Goal: Transaction & Acquisition: Purchase product/service

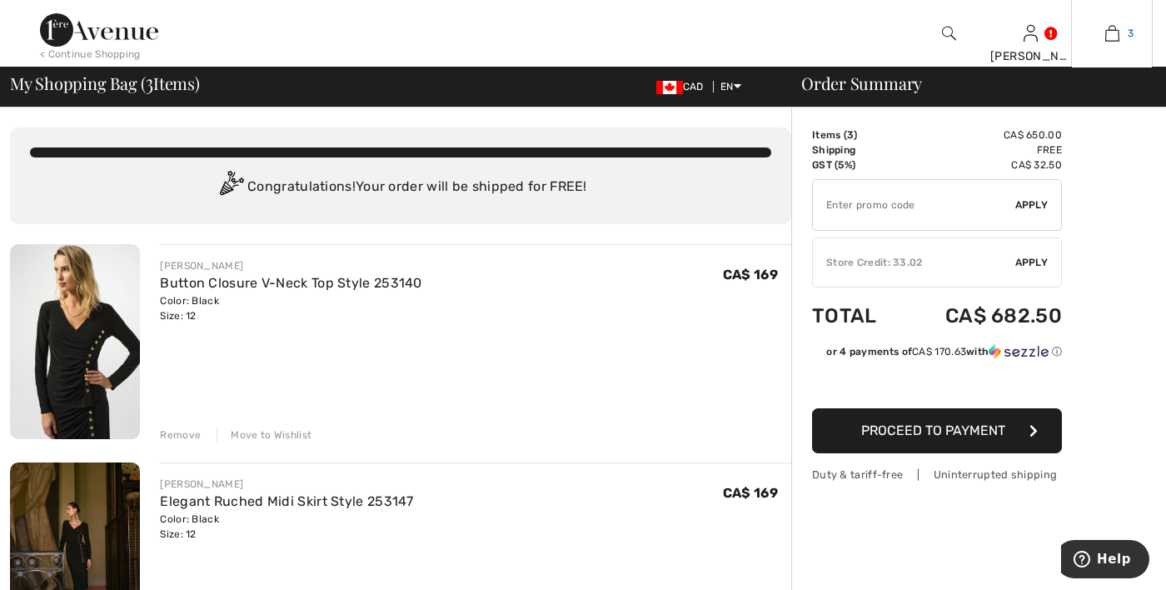
click at [1120, 33] on link "3" at bounding box center [1112, 33] width 80 height 20
click at [183, 435] on div "Remove" at bounding box center [180, 434] width 41 height 15
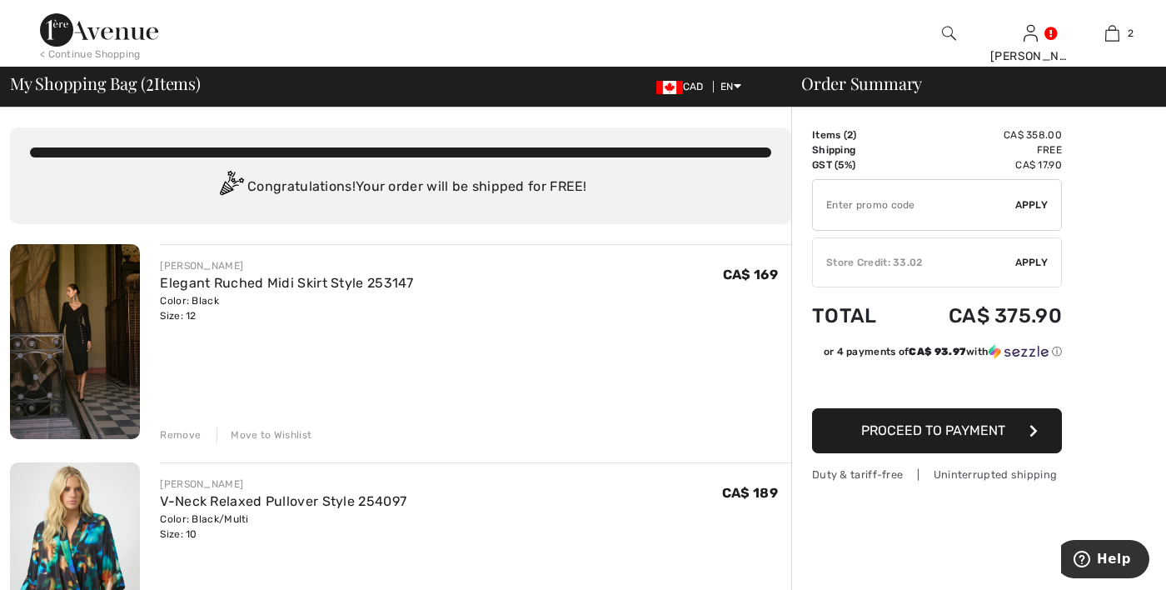
click at [186, 440] on div "Remove" at bounding box center [180, 434] width 41 height 15
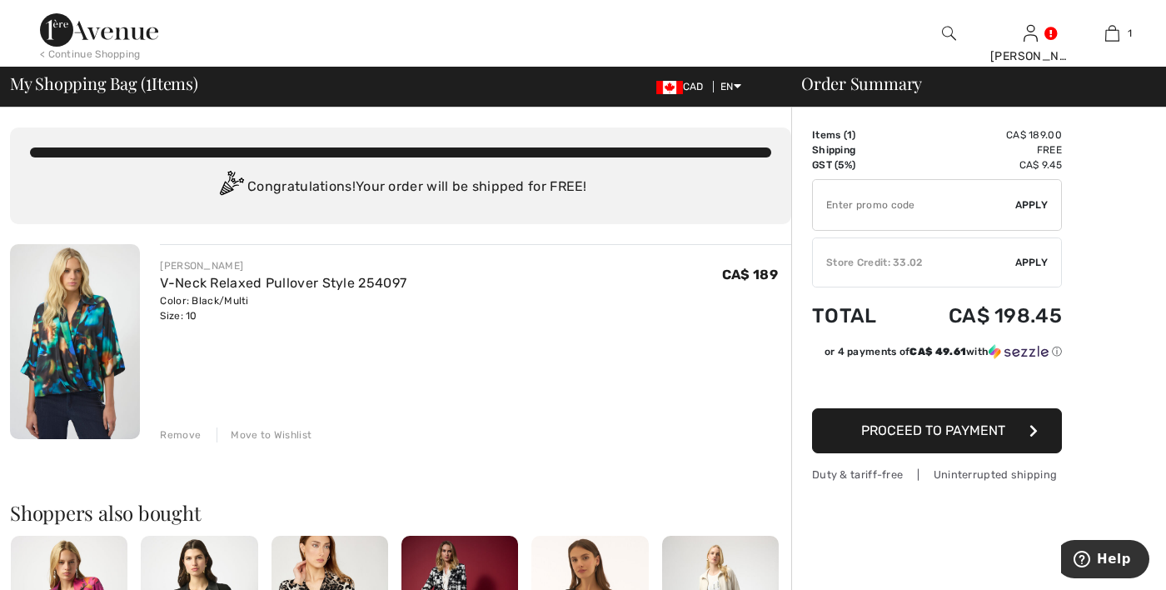
click at [171, 439] on div "Remove" at bounding box center [180, 434] width 41 height 15
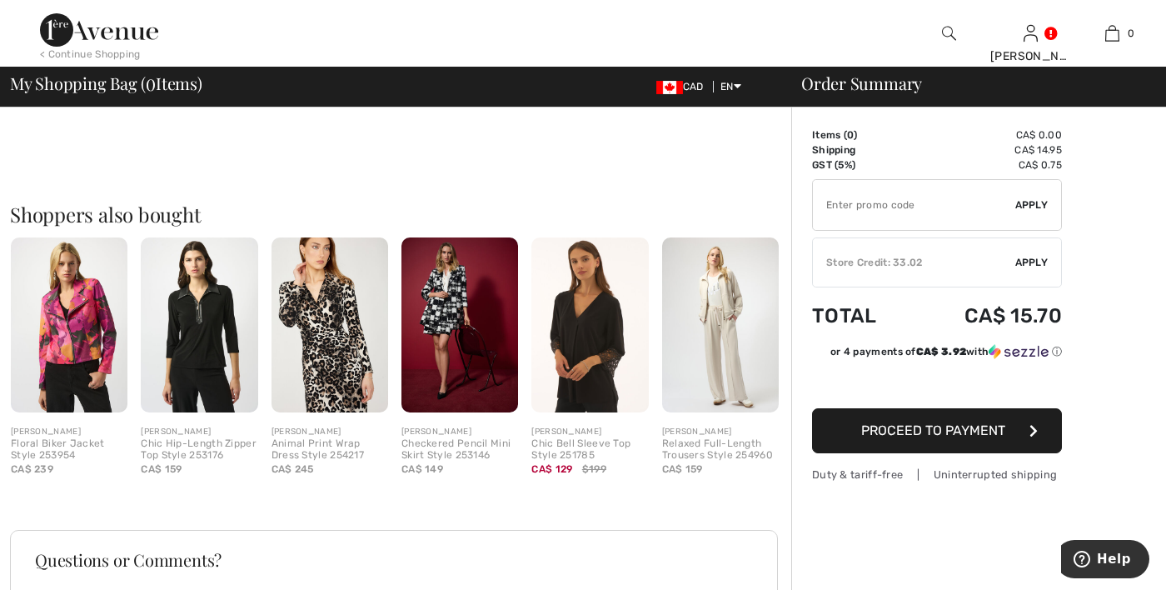
scroll to position [286, 0]
click at [943, 36] on img at bounding box center [949, 33] width 14 height 20
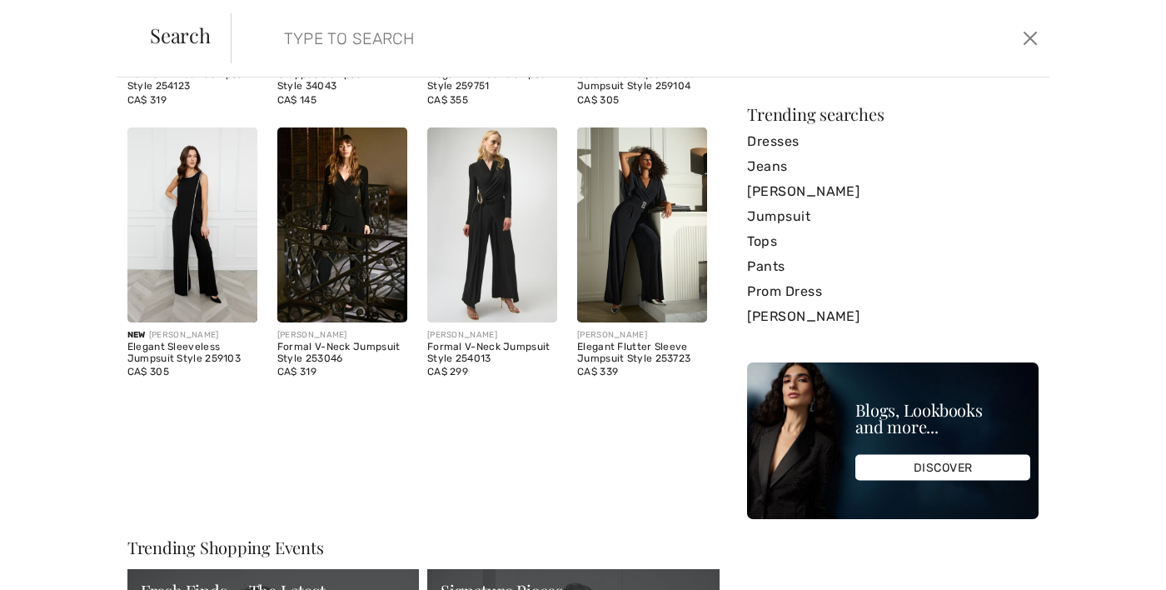
scroll to position [292, 0]
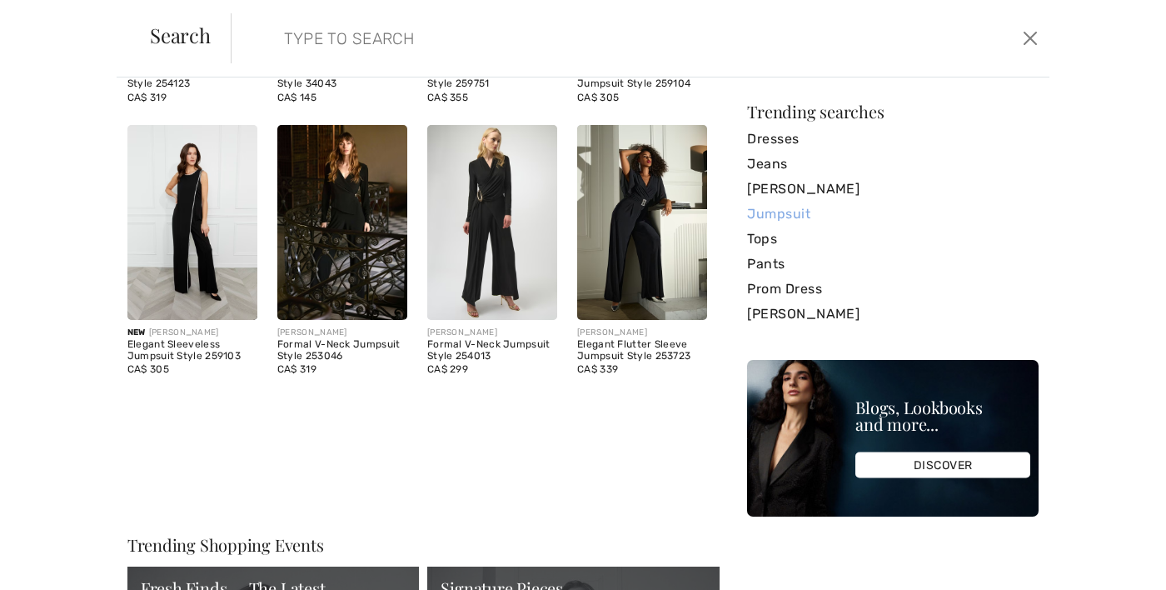
click at [789, 221] on link "Jumpsuit" at bounding box center [892, 214] width 291 height 25
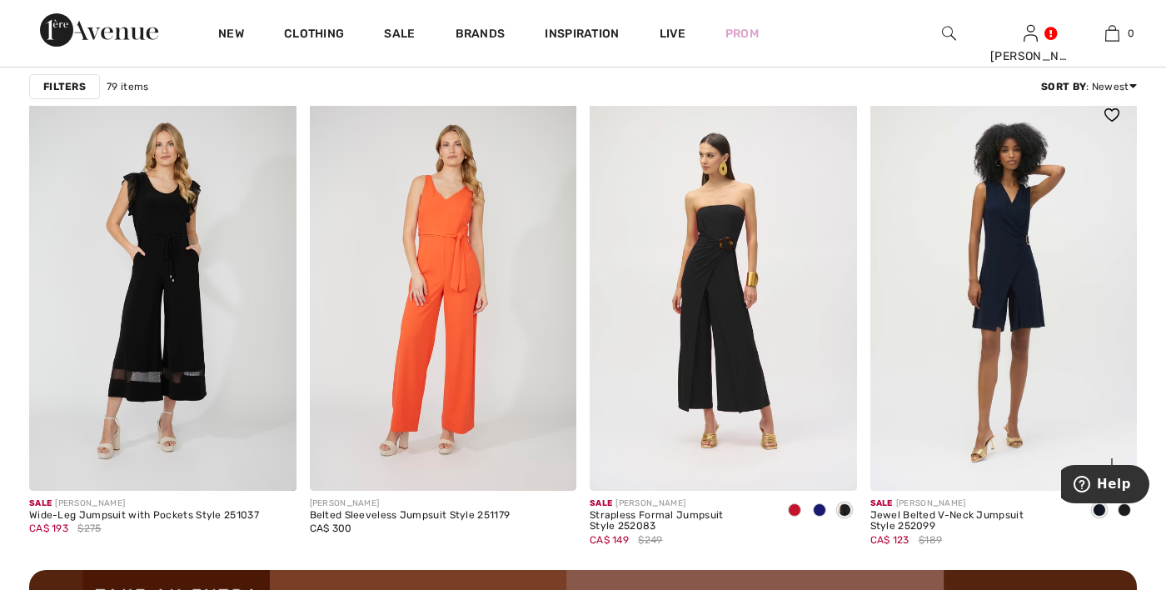
click at [1000, 290] on img at bounding box center [1003, 290] width 267 height 401
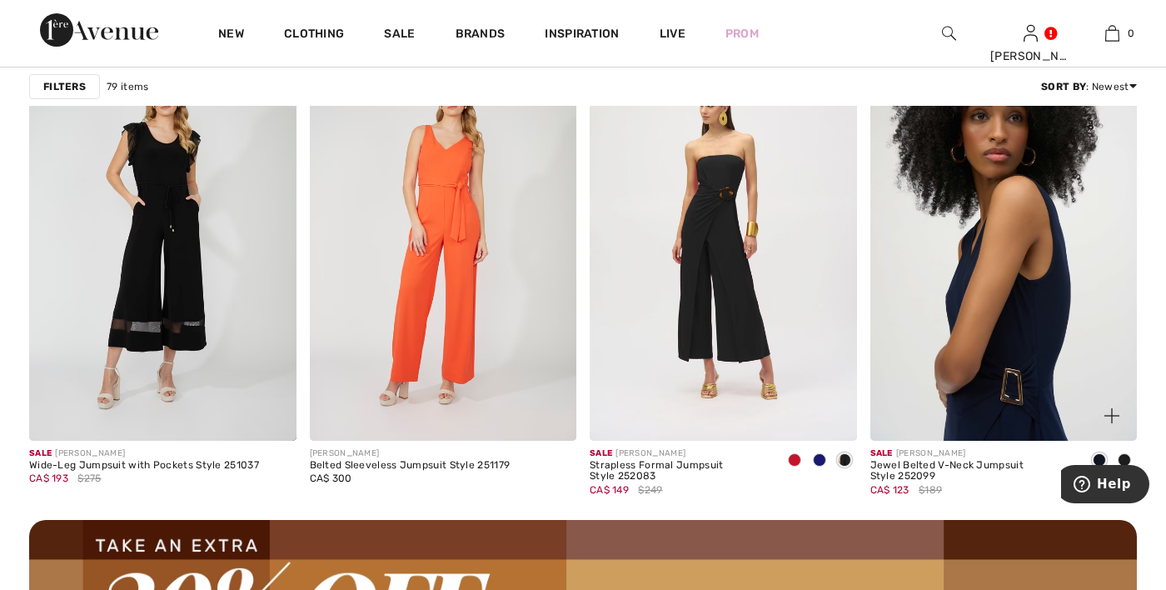
scroll to position [3371, 0]
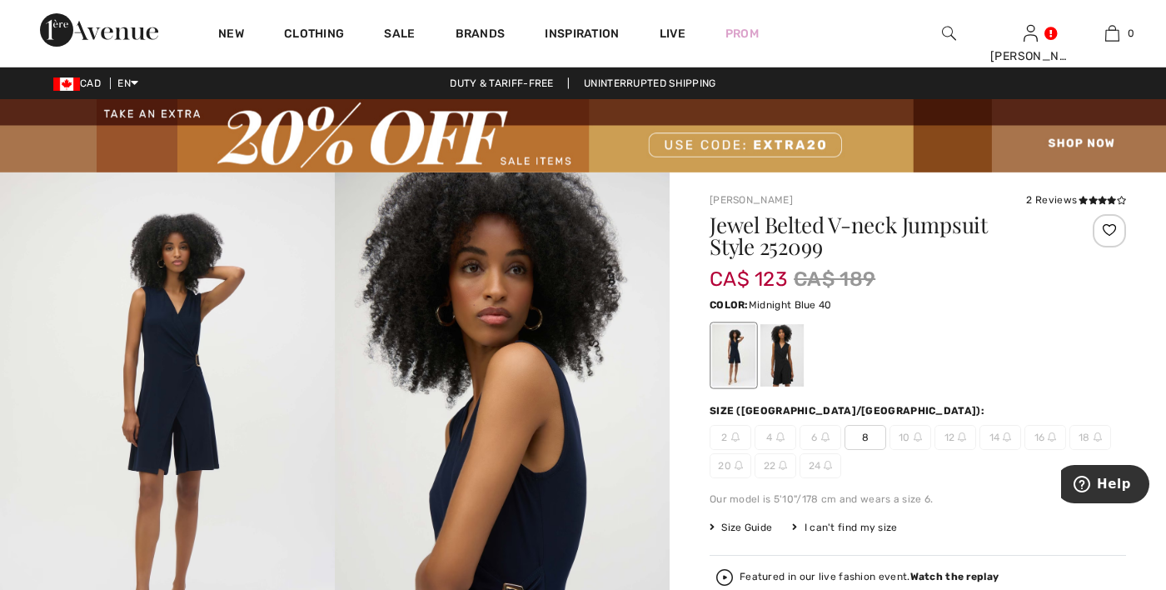
click at [788, 359] on div at bounding box center [781, 355] width 43 height 62
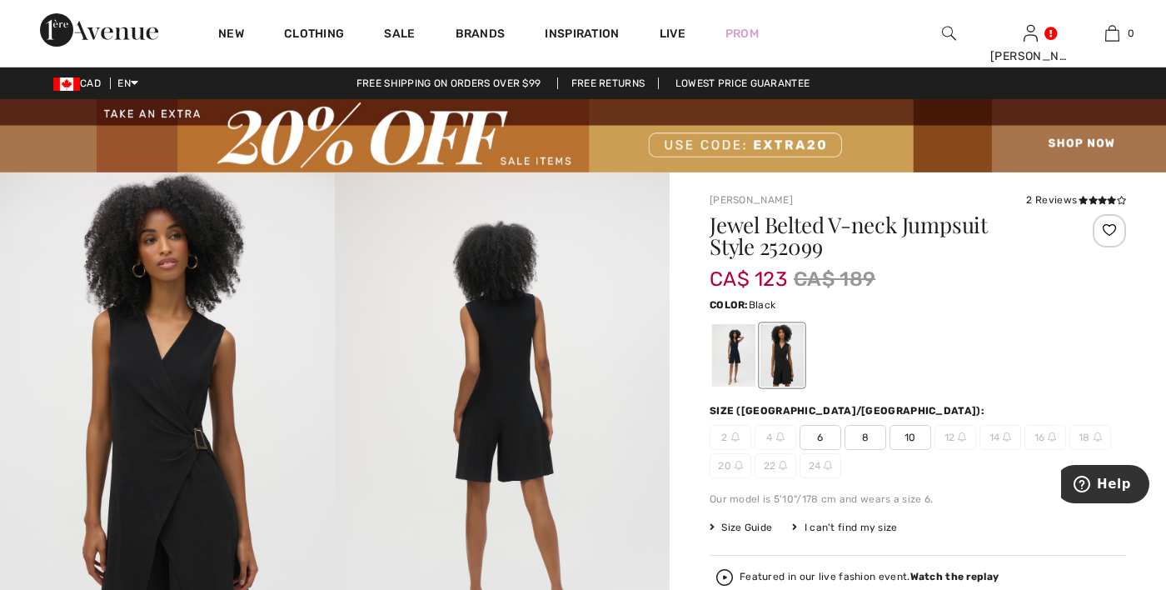
click at [821, 236] on h1 "Jewel Belted V-neck Jumpsuit Style 252099" at bounding box center [882, 235] width 347 height 43
click at [785, 226] on h1 "Jewel Belted V-neck Jumpsuit Style 252099" at bounding box center [882, 235] width 347 height 43
click at [228, 41] on link "New" at bounding box center [231, 35] width 26 height 17
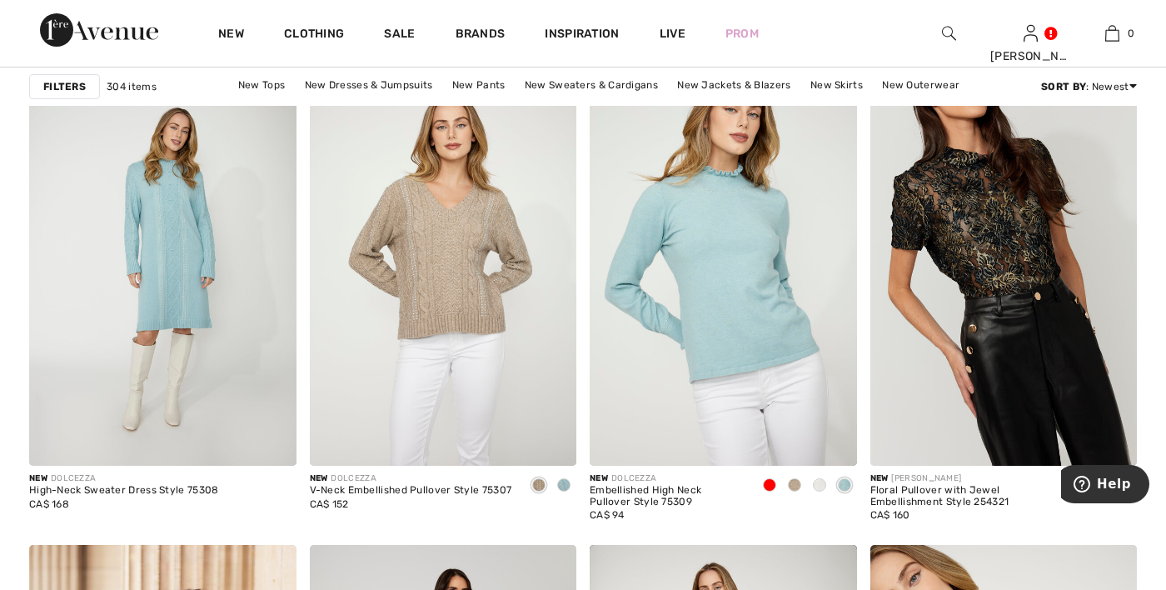
scroll to position [1237, 0]
click at [275, 86] on link "New Tops" at bounding box center [261, 84] width 63 height 22
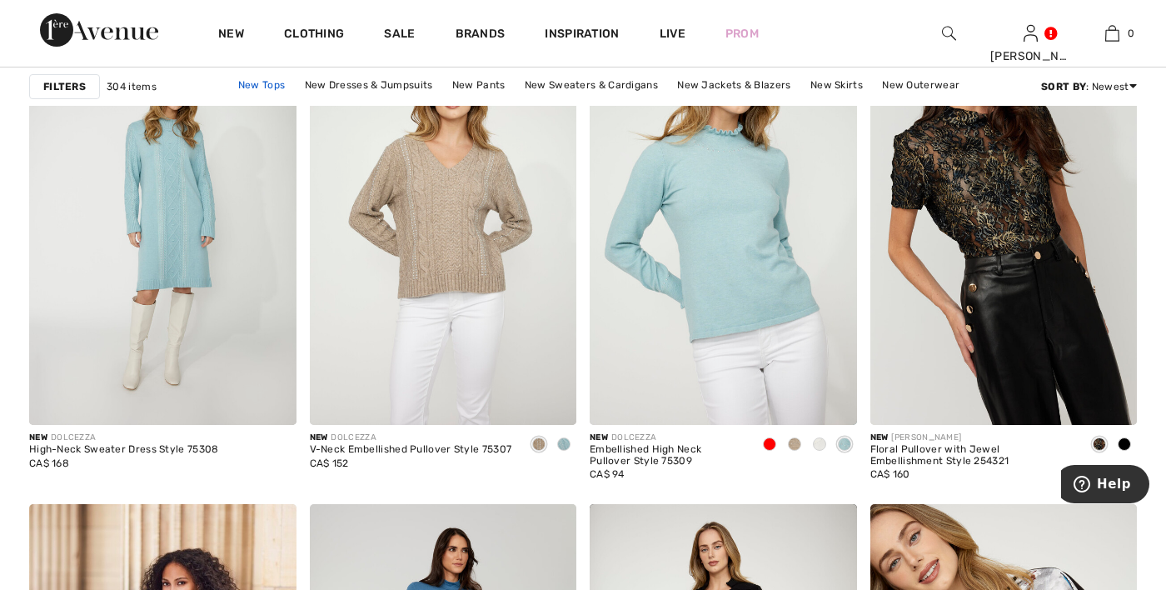
scroll to position [1316, 0]
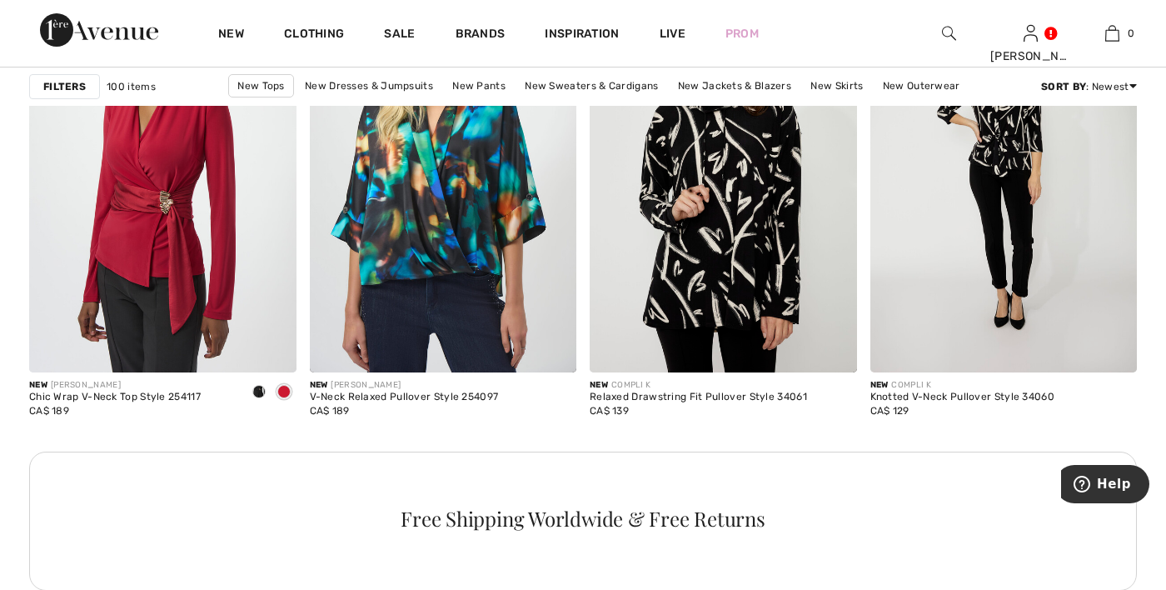
scroll to position [5548, 0]
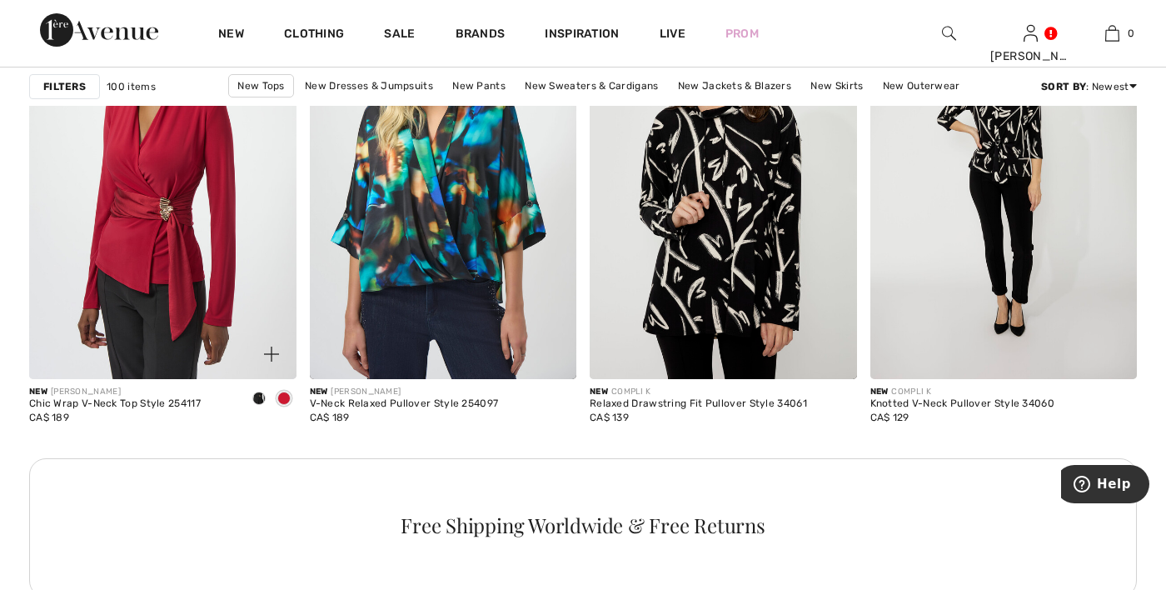
click at [174, 246] on img at bounding box center [162, 178] width 267 height 401
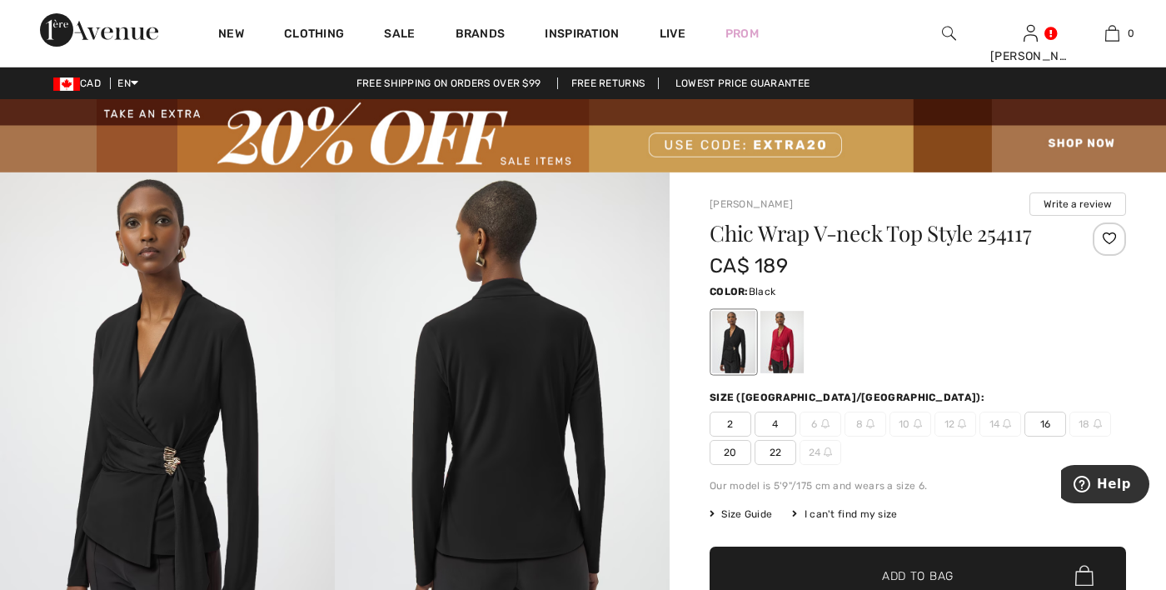
click at [793, 361] on div at bounding box center [781, 342] width 43 height 62
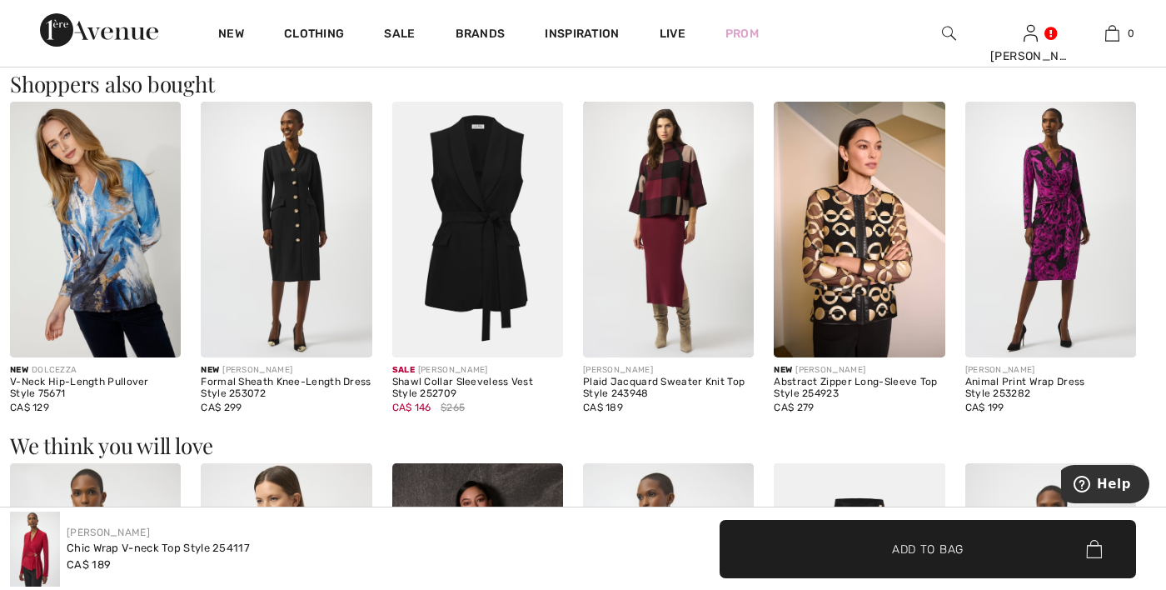
scroll to position [1290, 0]
click at [487, 277] on img at bounding box center [477, 230] width 171 height 256
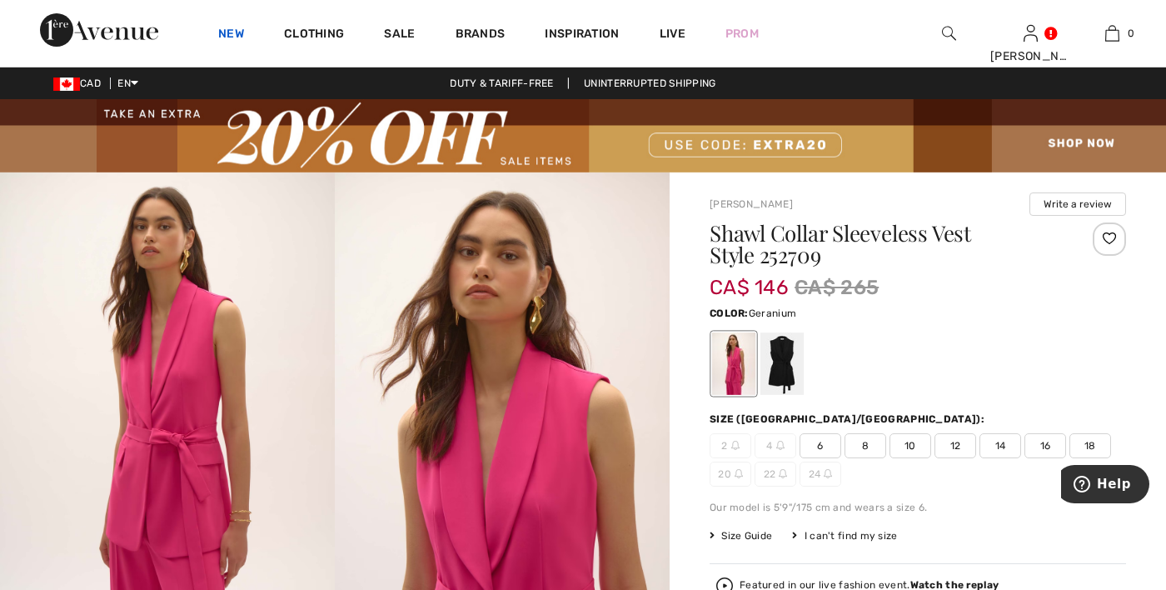
click at [226, 32] on link "New" at bounding box center [231, 35] width 26 height 17
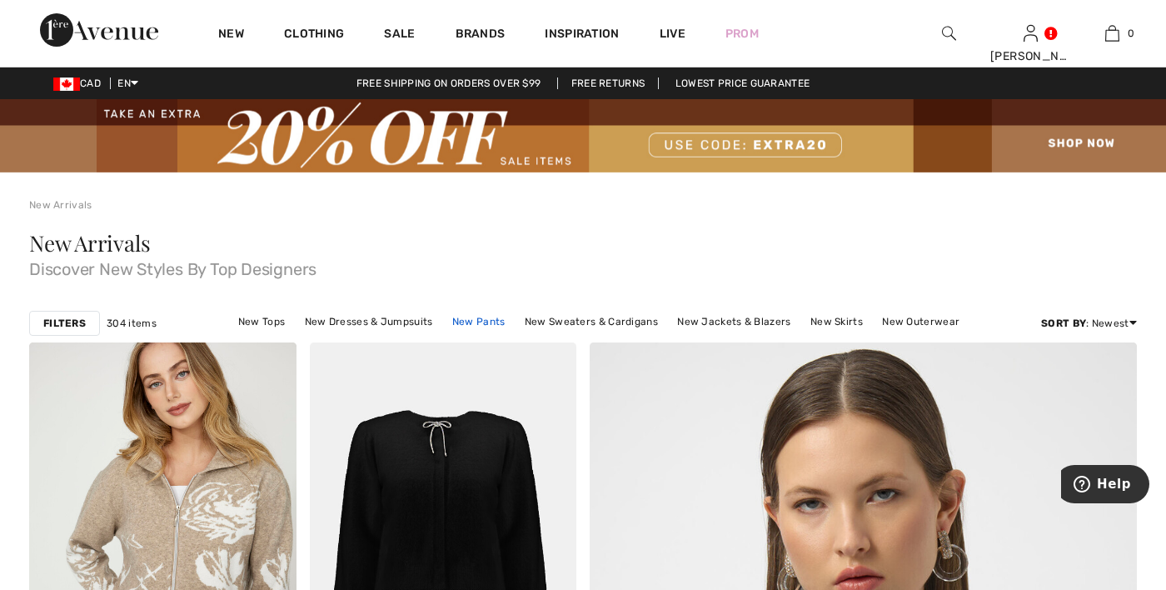
click at [482, 318] on link "New Pants" at bounding box center [479, 322] width 70 height 22
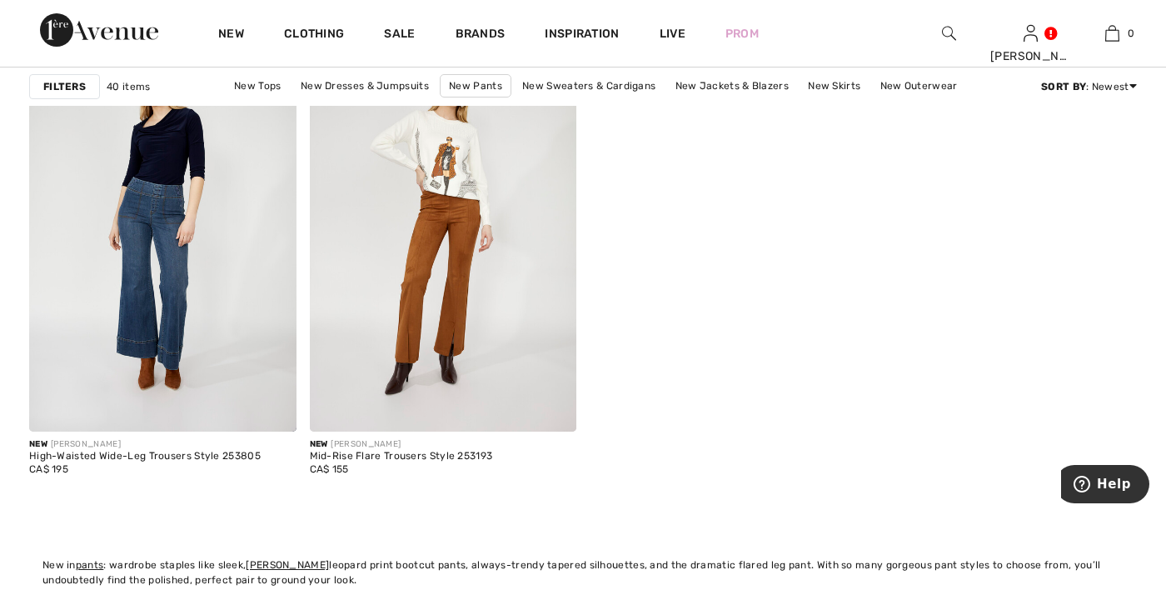
scroll to position [6163, 0]
click at [413, 321] on img at bounding box center [443, 229] width 267 height 401
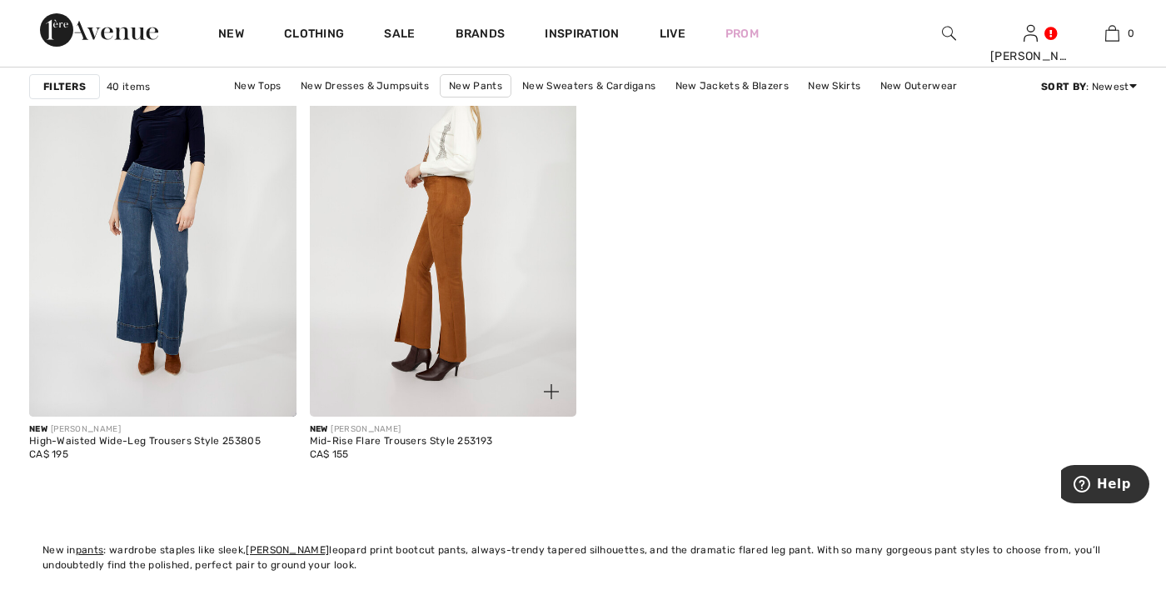
scroll to position [6243, 0]
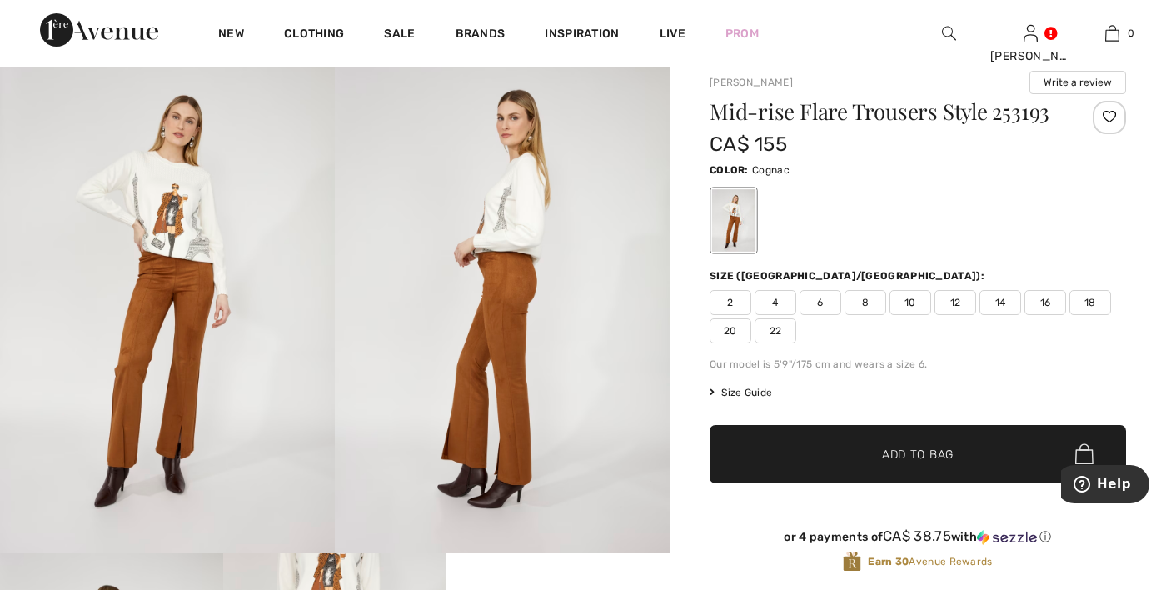
scroll to position [130, 0]
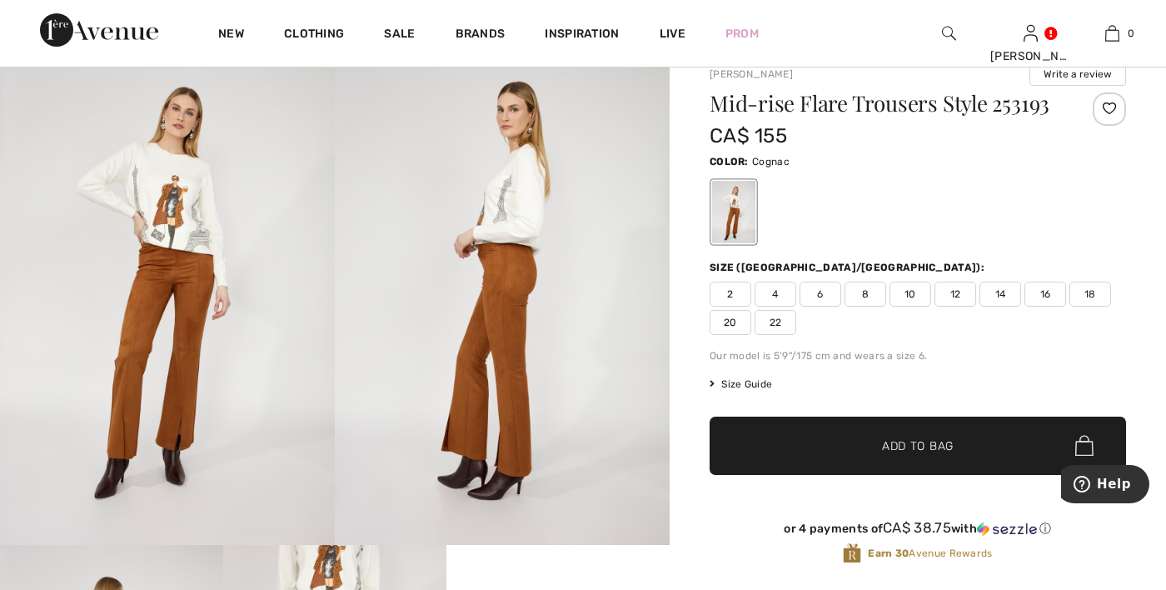
click at [146, 391] on img at bounding box center [167, 293] width 335 height 502
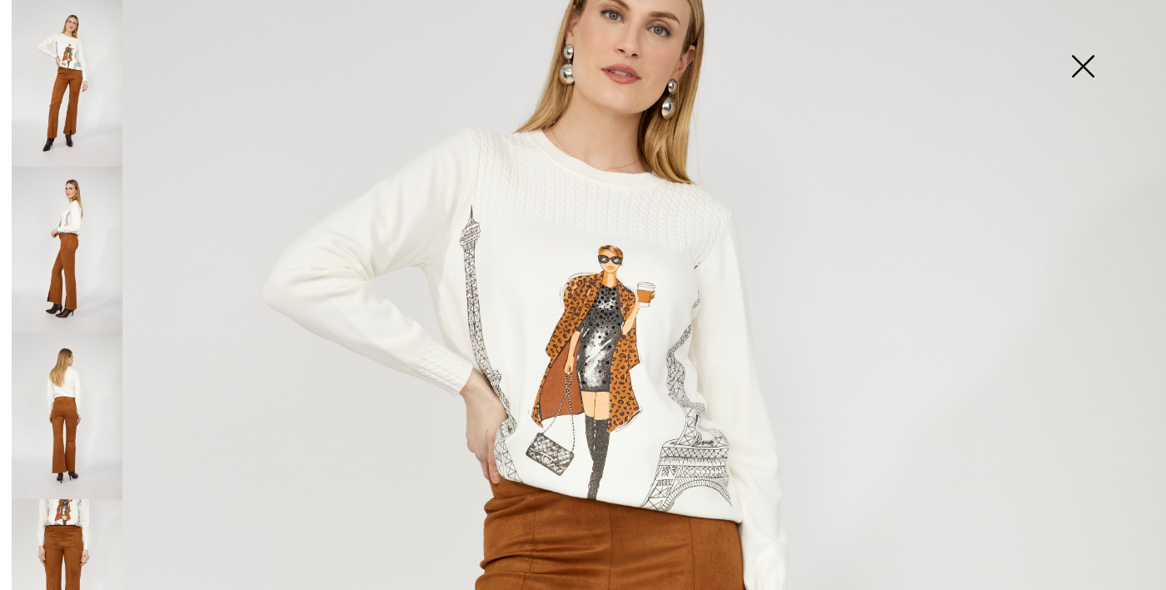
scroll to position [0, 0]
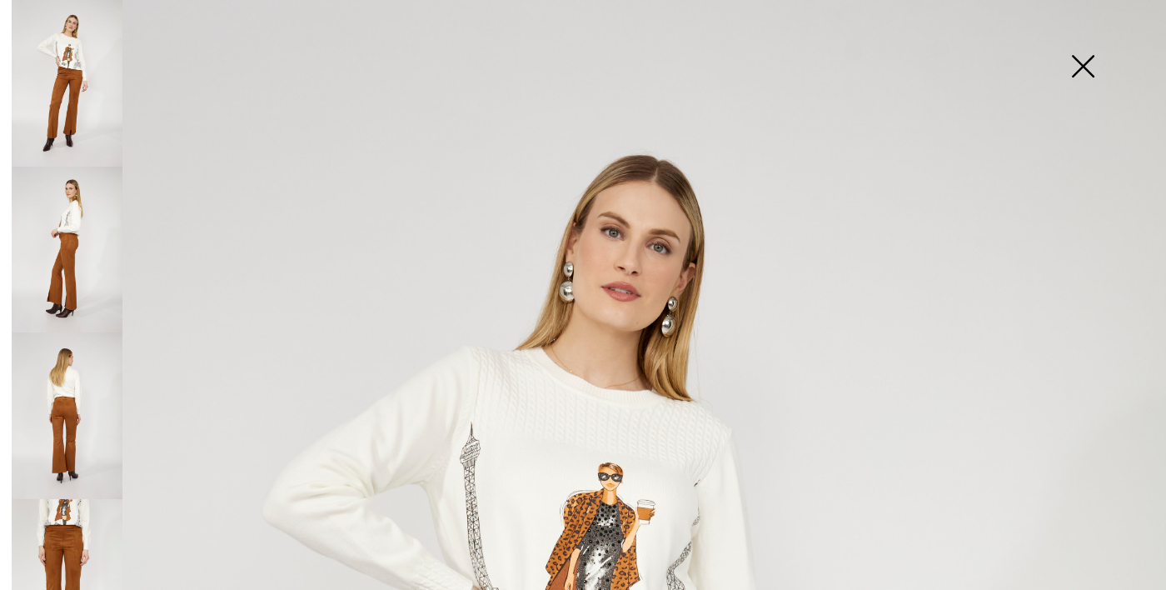
click at [1086, 64] on img at bounding box center [1082, 68] width 83 height 86
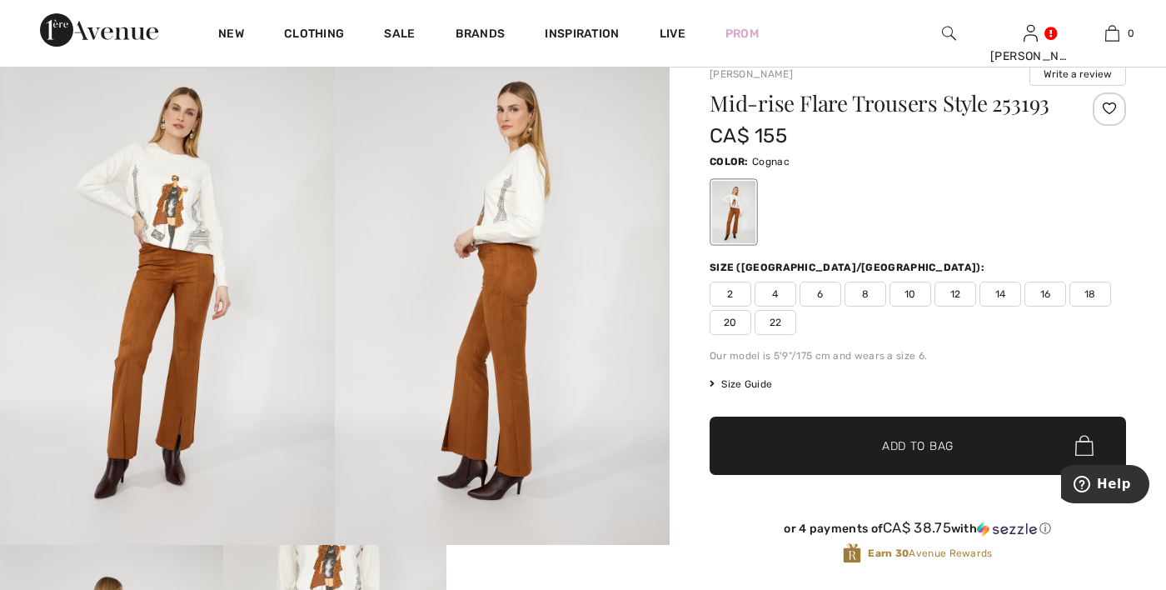
click at [957, 300] on span "12" at bounding box center [955, 293] width 42 height 25
click at [957, 448] on span "✔ Added to Bag Add to Bag" at bounding box center [917, 445] width 416 height 58
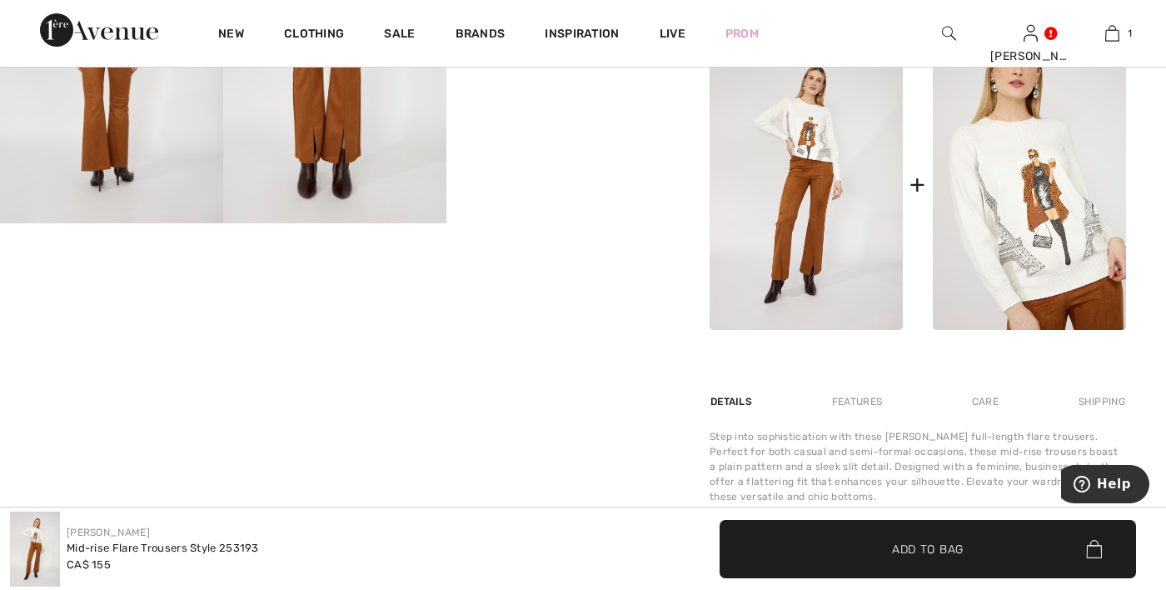
scroll to position [784, 0]
click at [831, 180] on img at bounding box center [805, 187] width 193 height 291
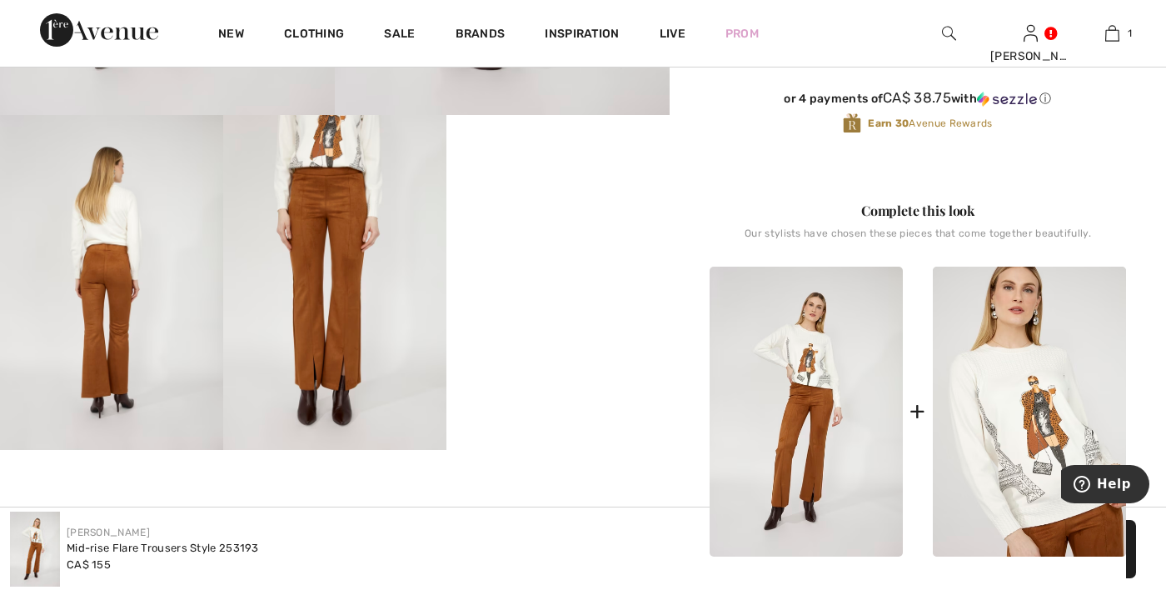
scroll to position [512, 0]
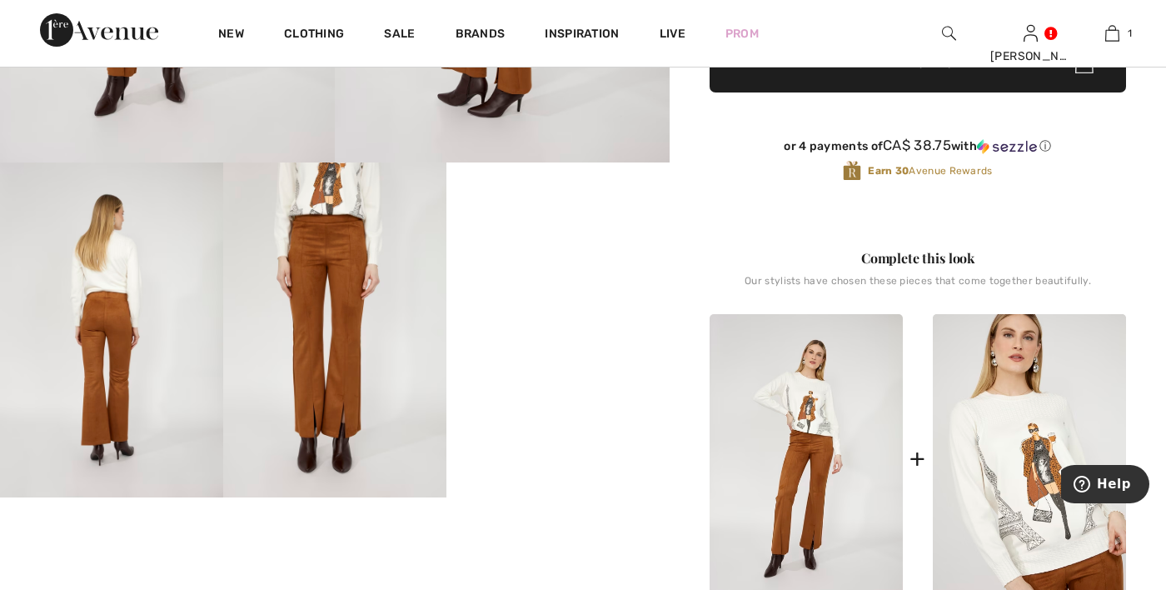
click at [814, 435] on img at bounding box center [805, 459] width 193 height 291
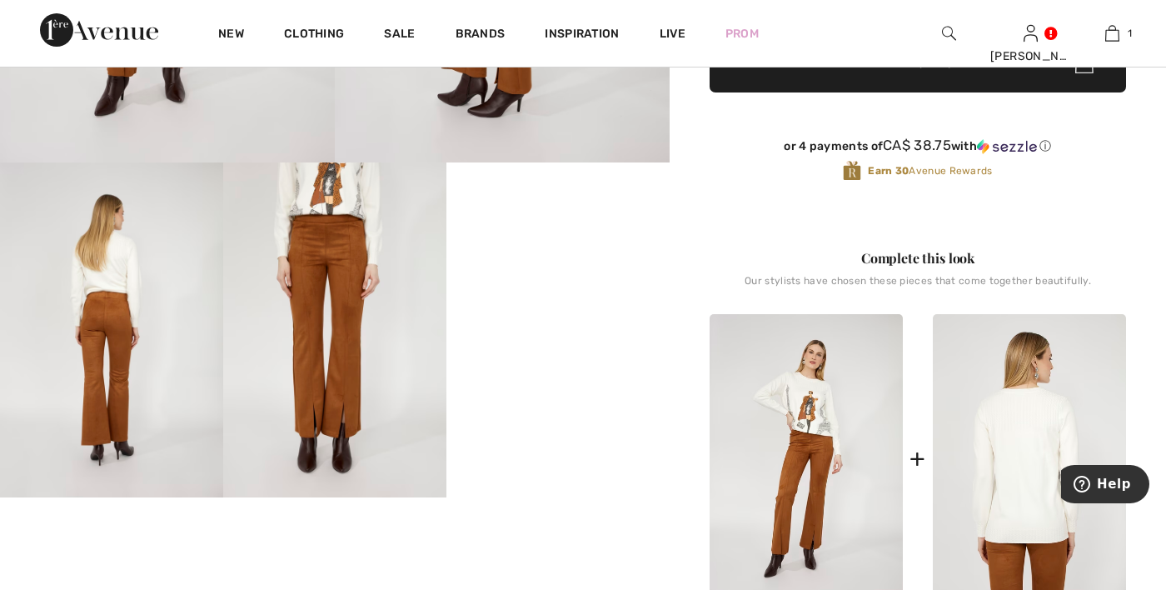
click at [1043, 451] on img at bounding box center [1029, 459] width 193 height 291
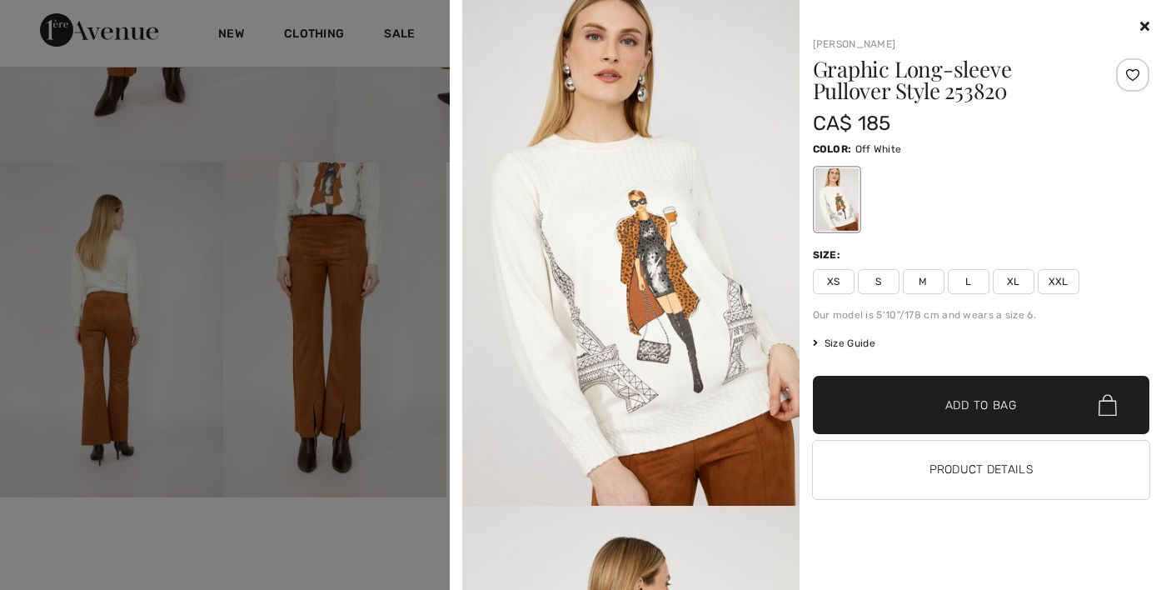
click at [973, 279] on span "L" at bounding box center [969, 281] width 42 height 25
click at [1008, 417] on span "✔ Added to Bag Add to Bag" at bounding box center [981, 405] width 337 height 58
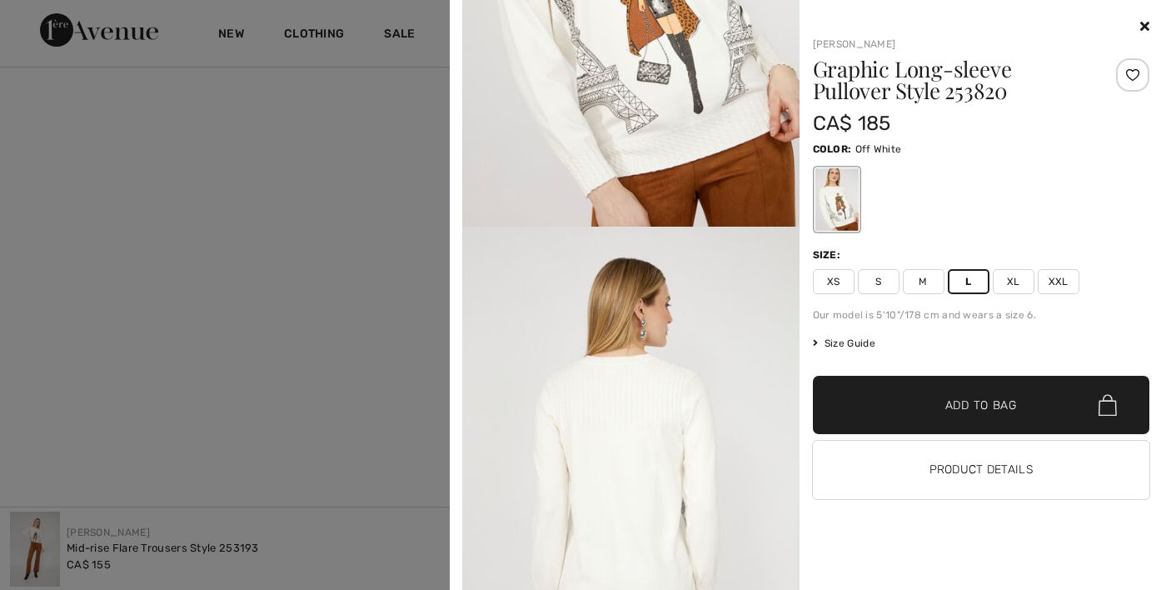
scroll to position [1003, 0]
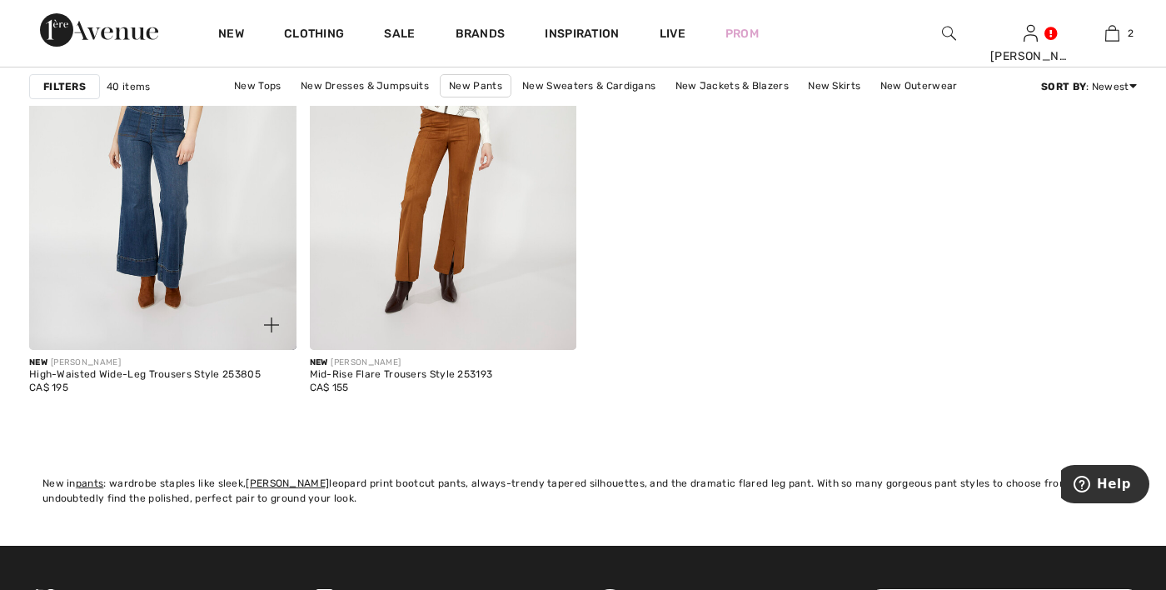
click at [130, 188] on img at bounding box center [162, 149] width 267 height 401
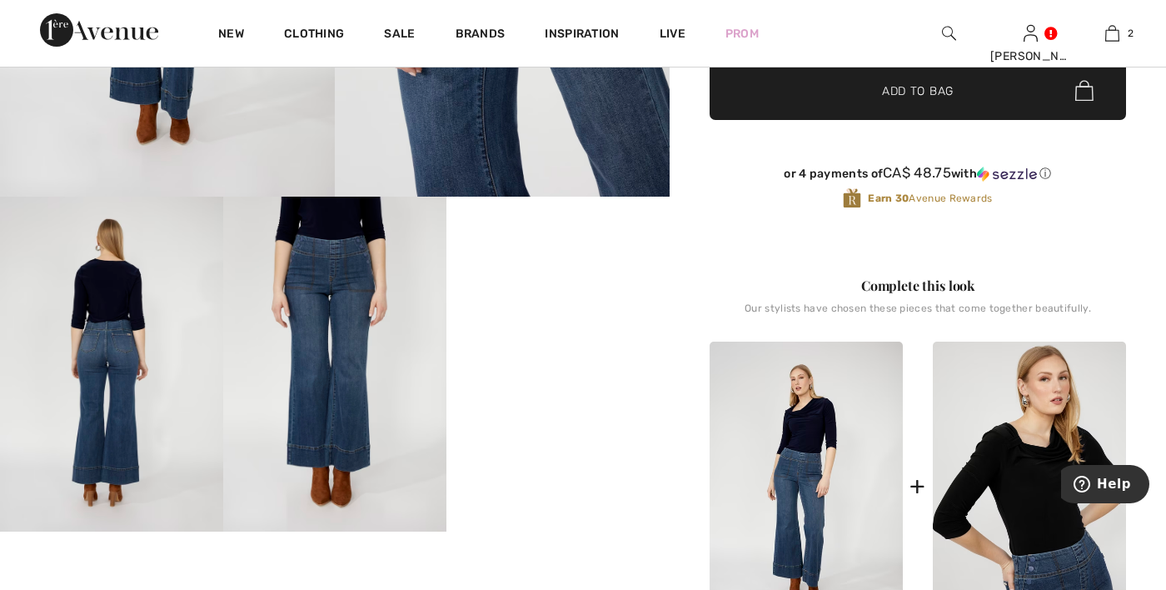
scroll to position [484, 0]
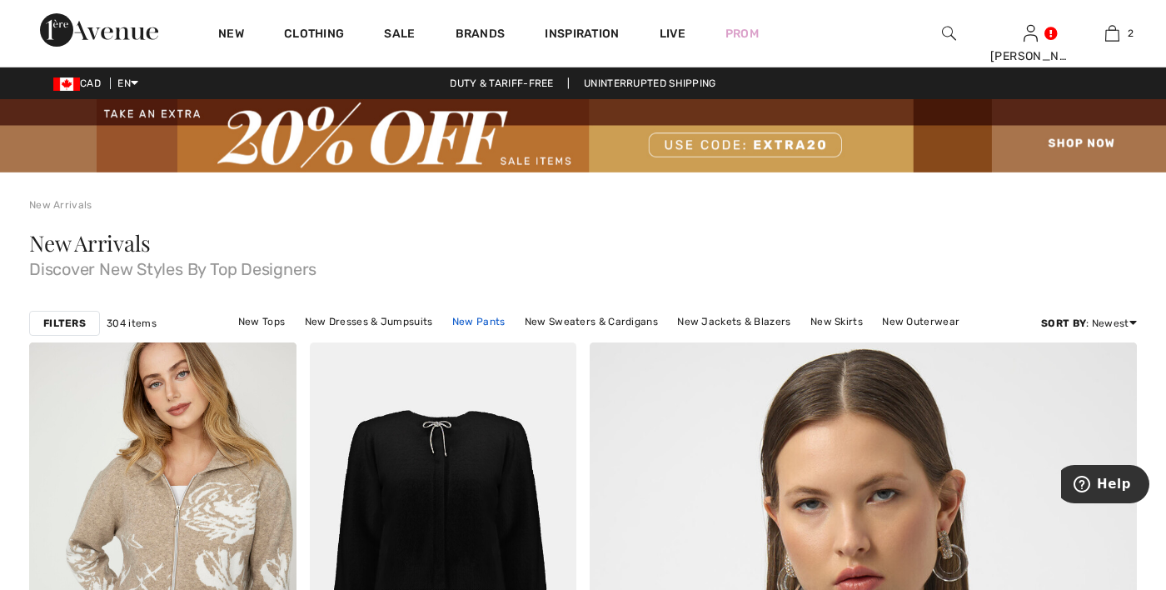
click at [493, 326] on link "New Pants" at bounding box center [479, 322] width 70 height 22
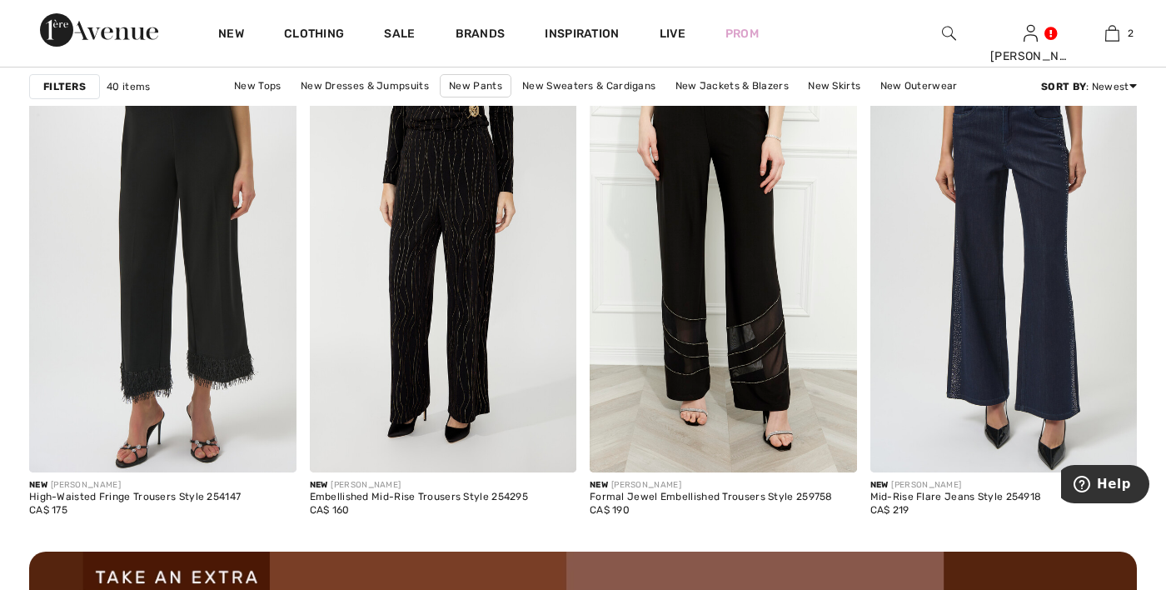
scroll to position [3290, 0]
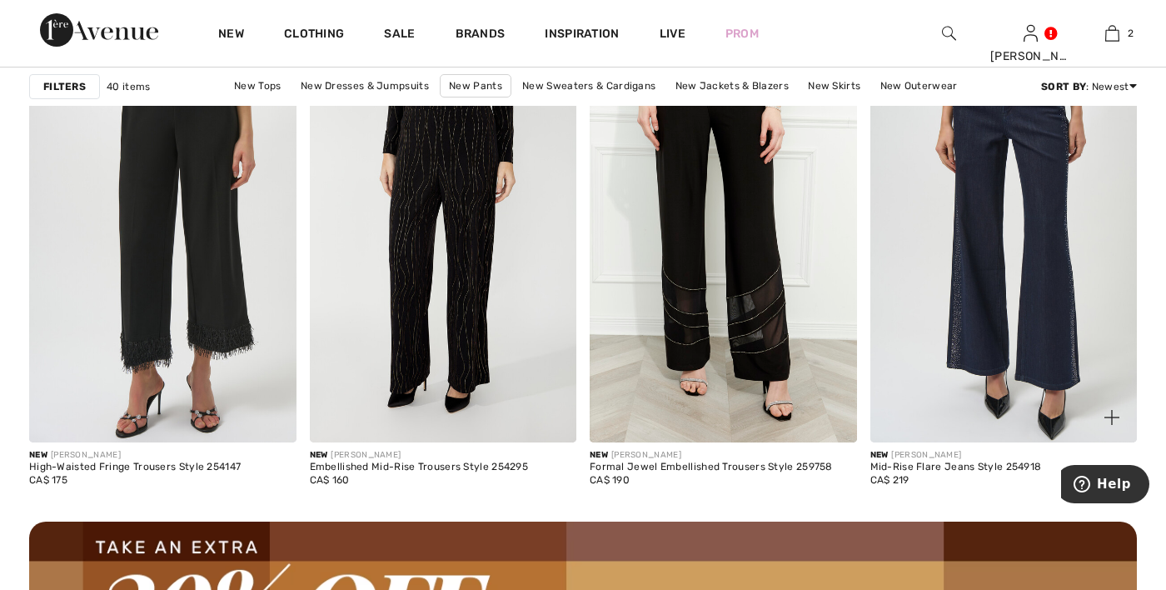
click at [1008, 293] on img at bounding box center [1003, 242] width 267 height 401
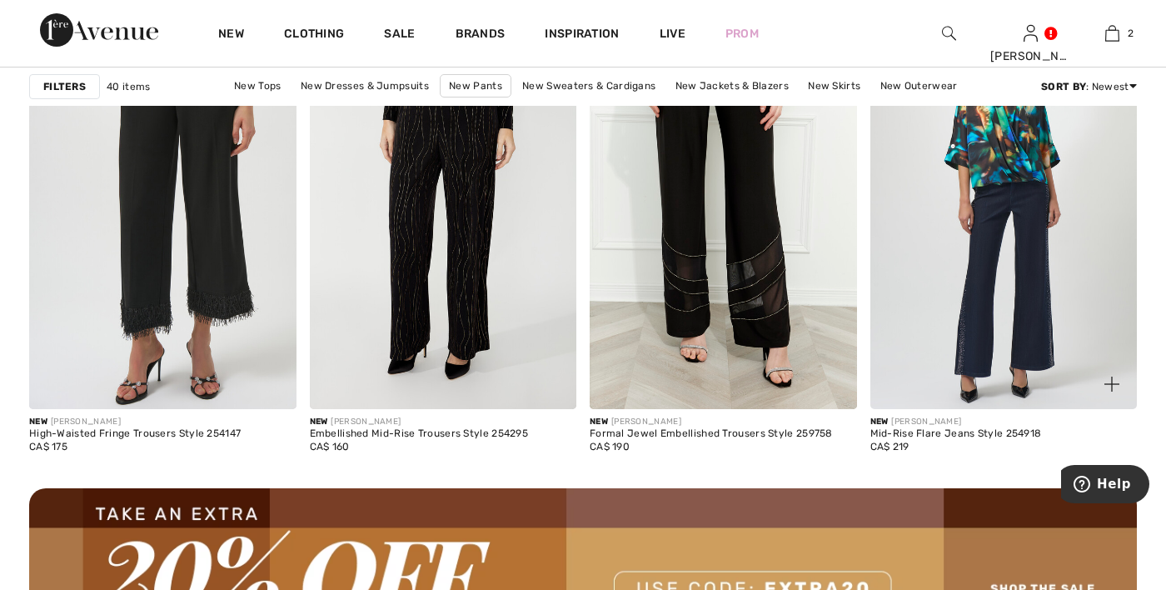
scroll to position [3419, 0]
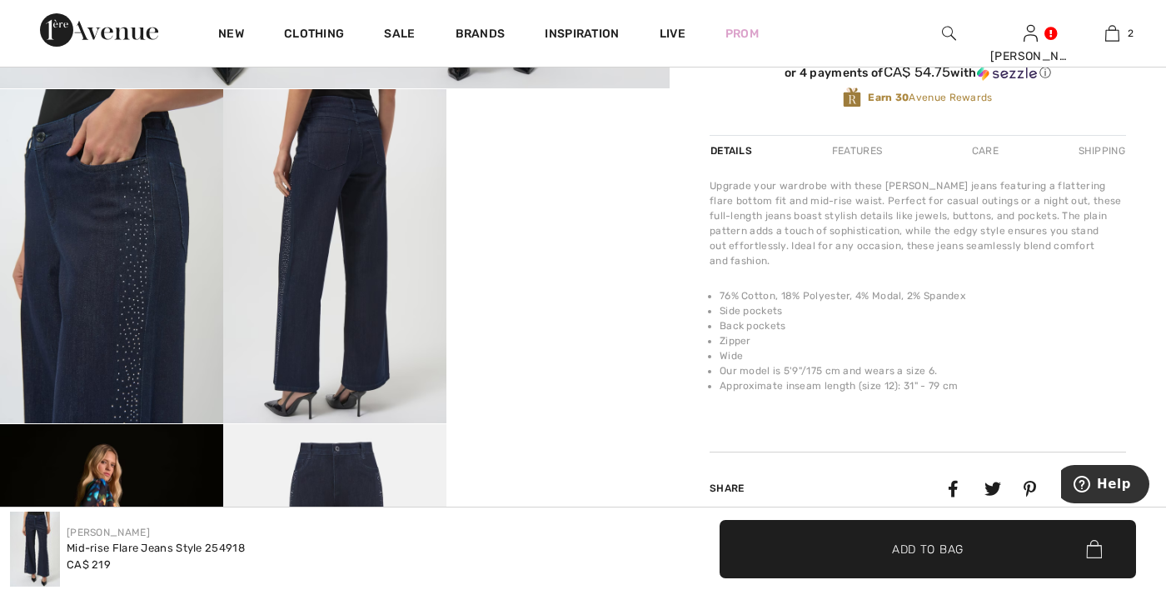
scroll to position [586, 0]
click at [341, 335] on img at bounding box center [334, 255] width 223 height 335
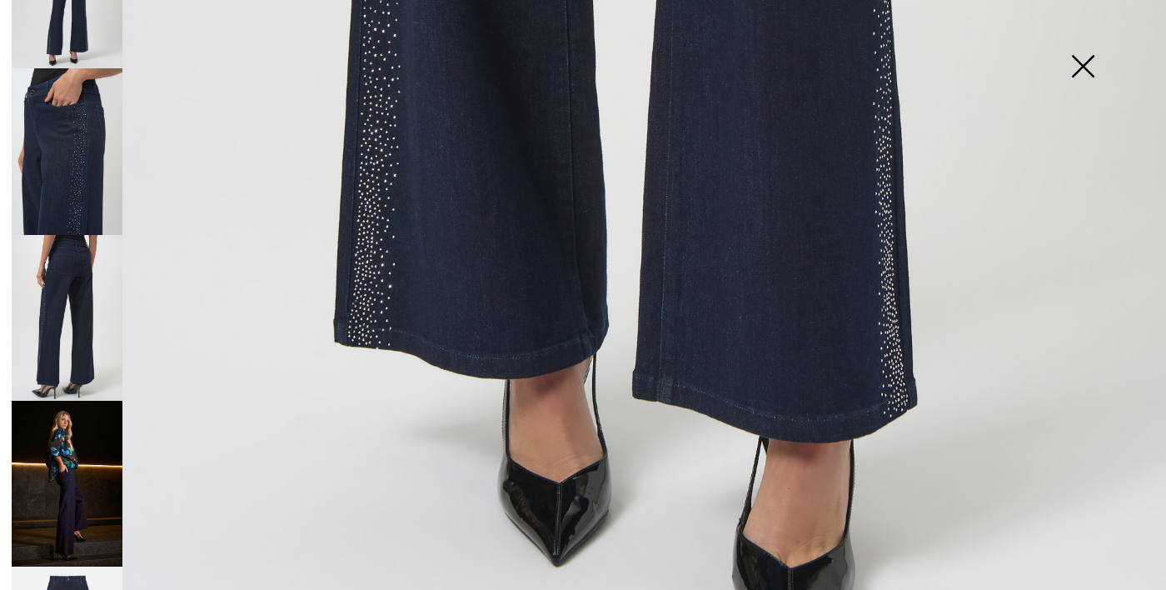
scroll to position [263, 0]
click at [62, 318] on img at bounding box center [67, 318] width 111 height 166
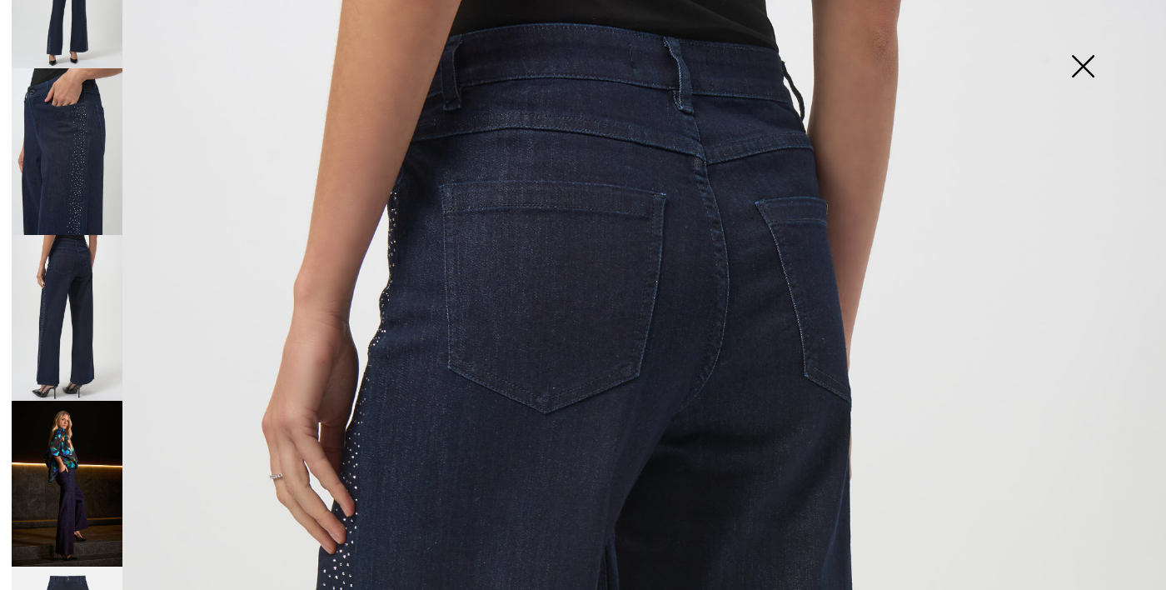
scroll to position [0, 0]
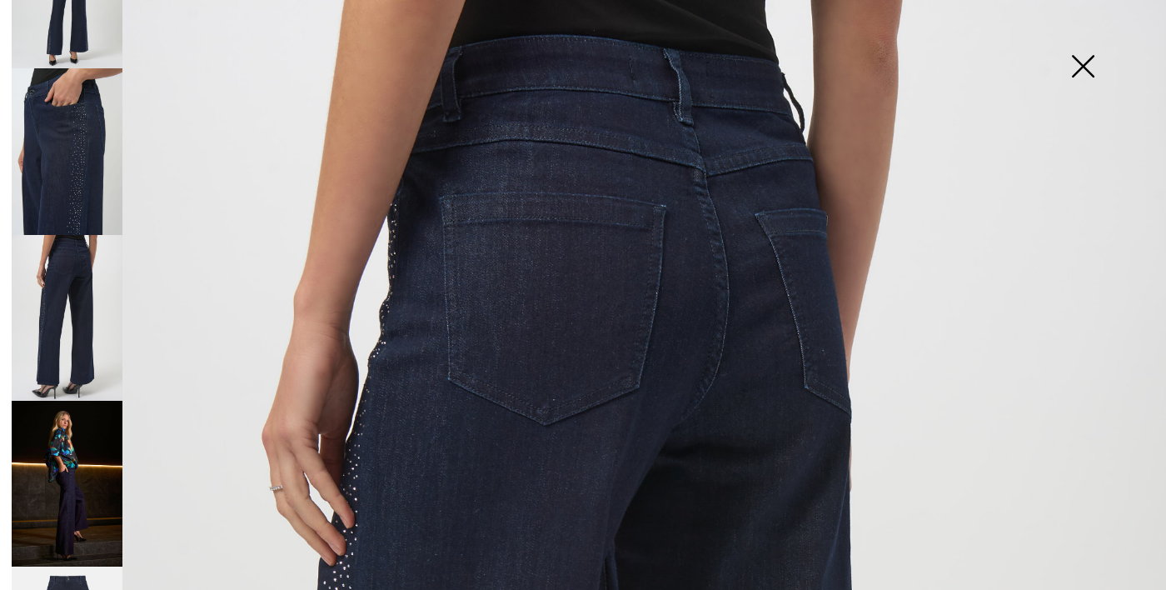
click at [1097, 52] on img at bounding box center [1082, 68] width 83 height 86
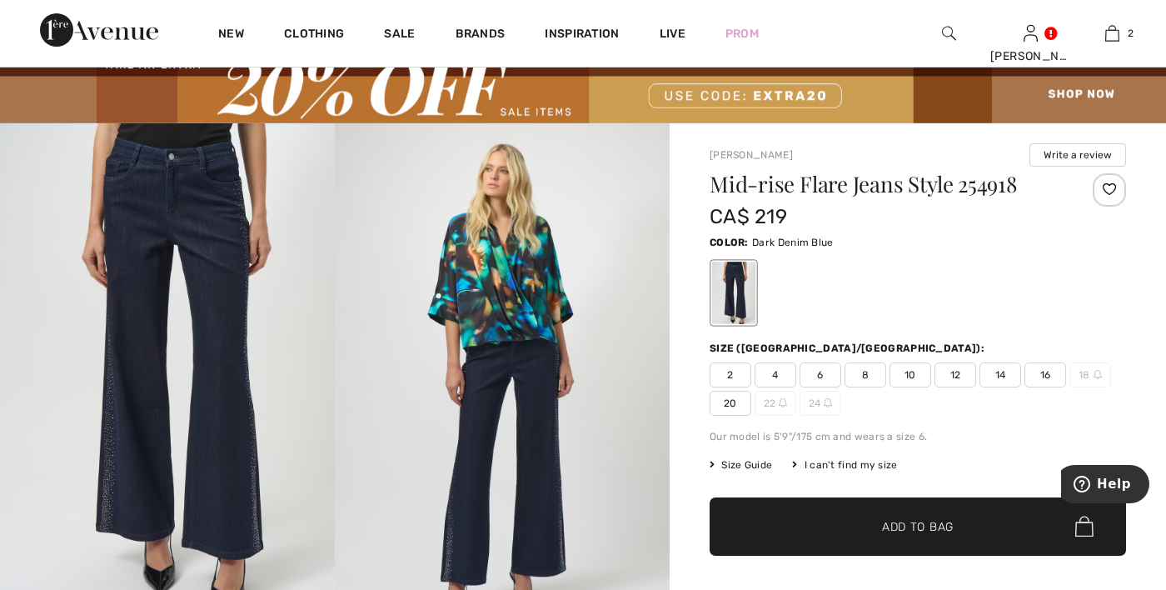
scroll to position [48, 0]
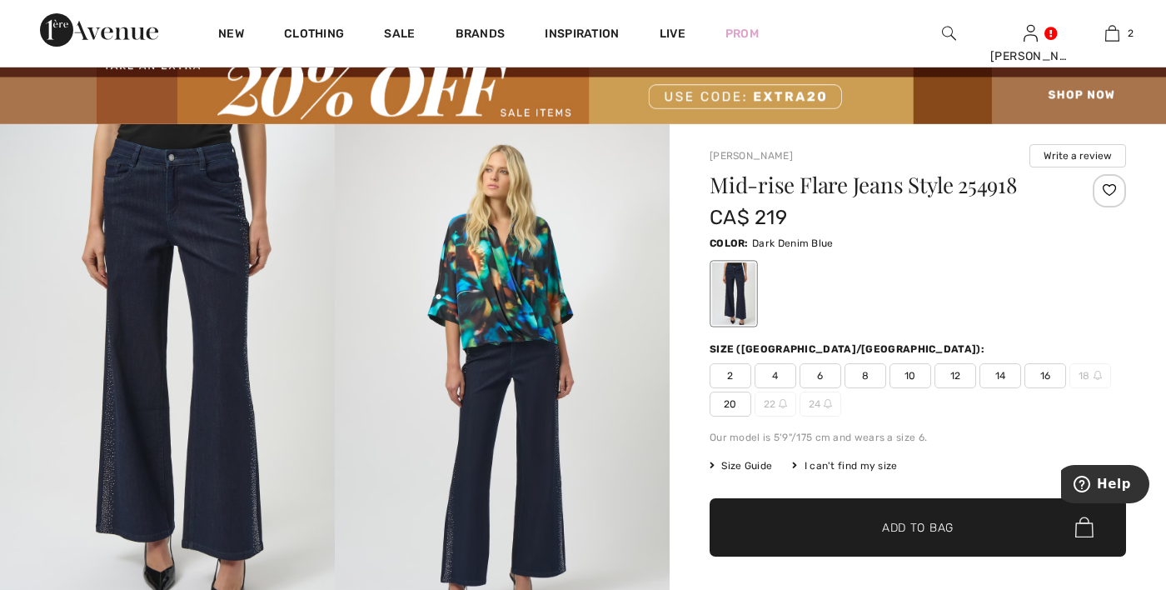
click at [949, 383] on span "12" at bounding box center [955, 375] width 42 height 25
click at [984, 538] on span "✔ Added to Bag Add to Bag" at bounding box center [917, 527] width 416 height 58
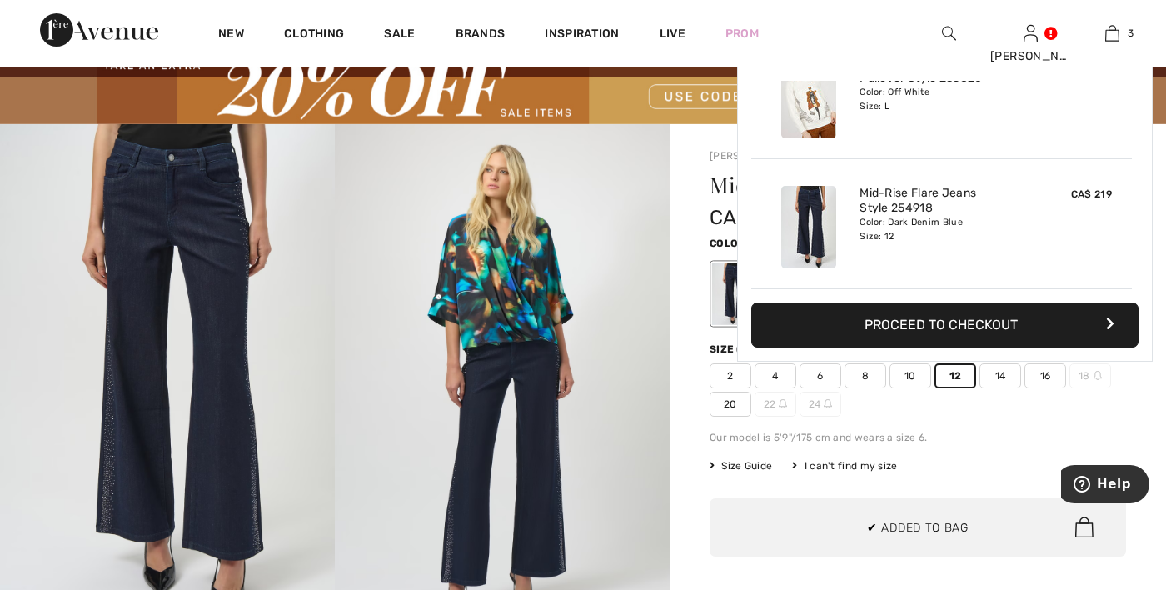
scroll to position [0, 0]
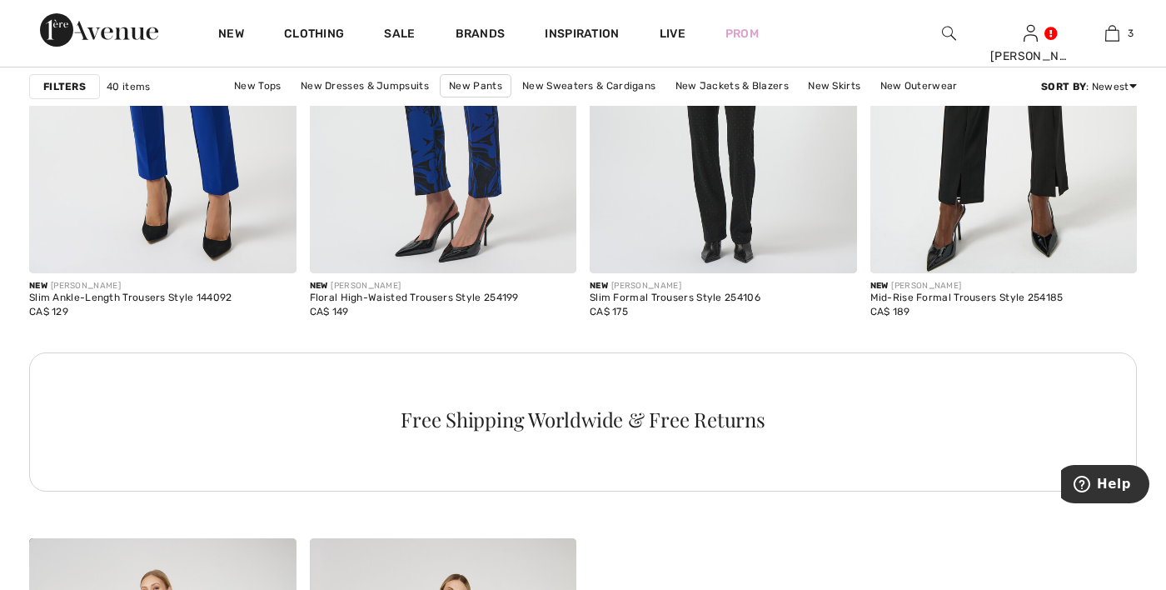
scroll to position [5734, 0]
